Goal: Find specific page/section: Find specific page/section

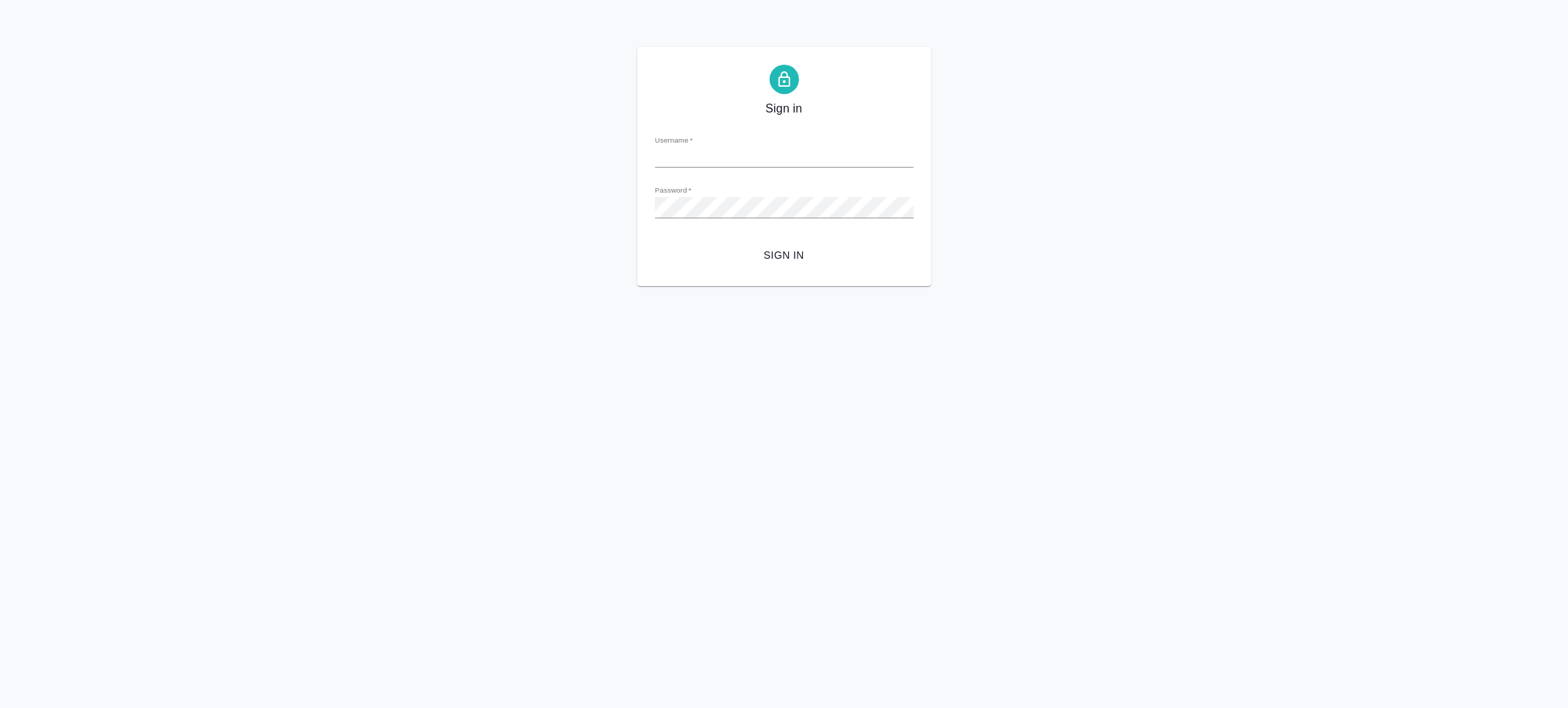
type input "e.chulets@awatera.com"
click at [800, 252] on span "Sign in" at bounding box center [784, 255] width 235 height 18
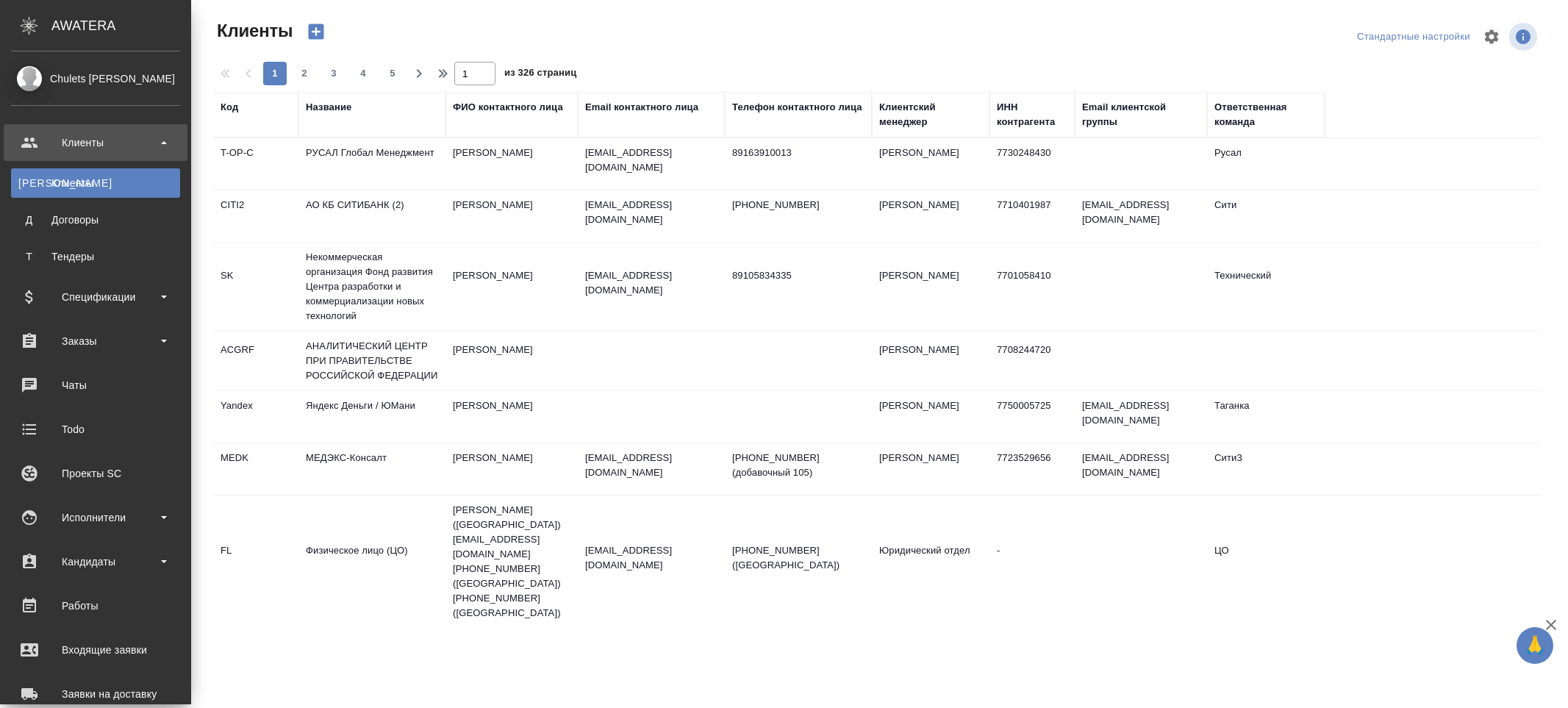
select select "RU"
click at [90, 606] on div "Работы" at bounding box center [96, 605] width 169 height 22
